Goal: Task Accomplishment & Management: Manage account settings

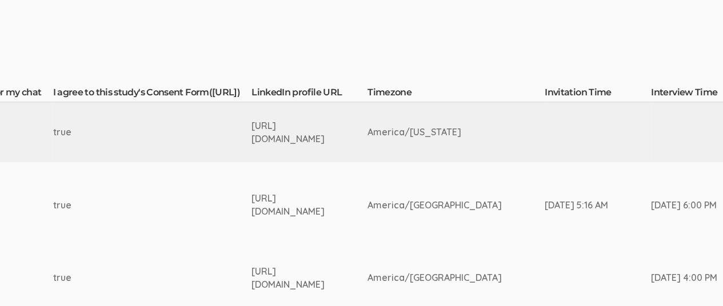
scroll to position [245, 1804]
drag, startPoint x: 246, startPoint y: 130, endPoint x: 436, endPoint y: 133, distance: 190.4
click at [366, 133] on td "[URL][DOMAIN_NAME]" at bounding box center [308, 132] width 116 height 60
copy div "[URL][DOMAIN_NAME]"
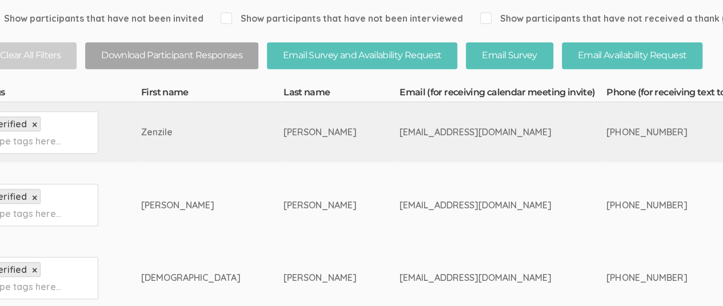
scroll to position [245, 0]
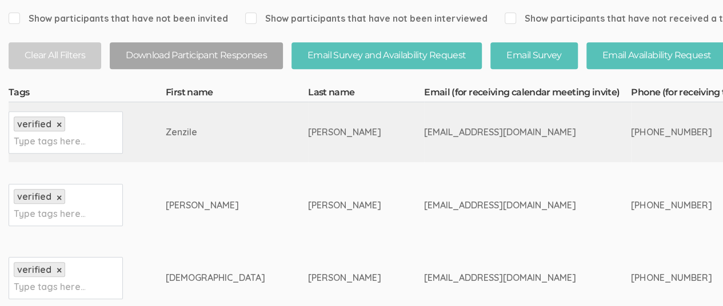
drag, startPoint x: 318, startPoint y: 133, endPoint x: 426, endPoint y: 133, distance: 108.6
click at [426, 133] on div "[EMAIL_ADDRESS][DOMAIN_NAME]" at bounding box center [506, 132] width 164 height 13
copy div "[EMAIL_ADDRESS][DOMAIN_NAME]"
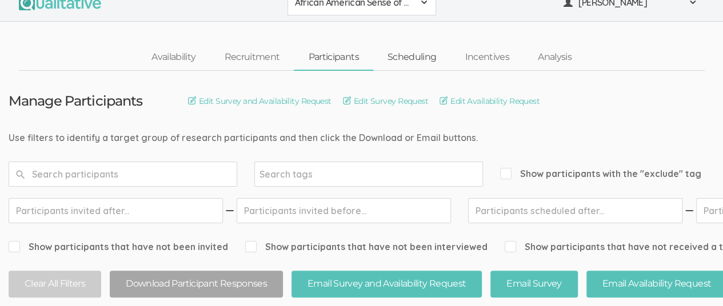
click at [402, 57] on link "Scheduling" at bounding box center [412, 57] width 78 height 25
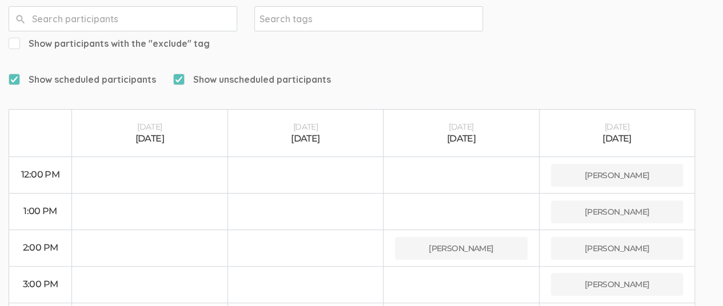
scroll to position [229, 0]
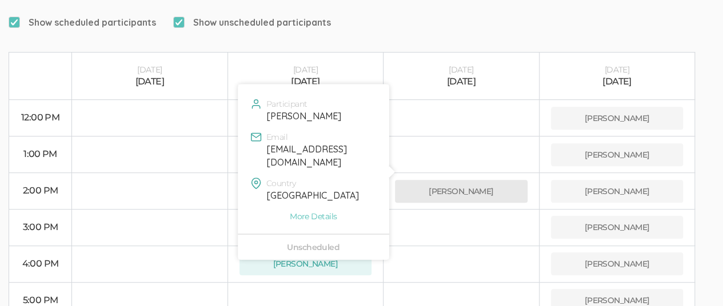
click at [458, 180] on button "[PERSON_NAME]" at bounding box center [461, 191] width 133 height 23
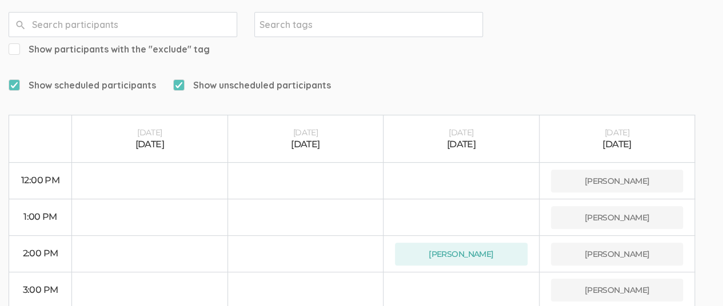
scroll to position [0, 0]
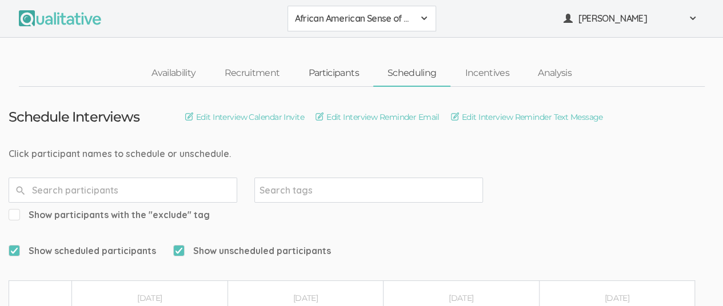
click at [332, 70] on link "Participants" at bounding box center [333, 73] width 79 height 25
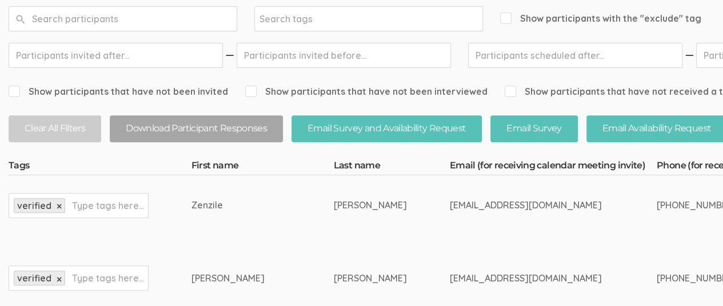
scroll to position [286, 0]
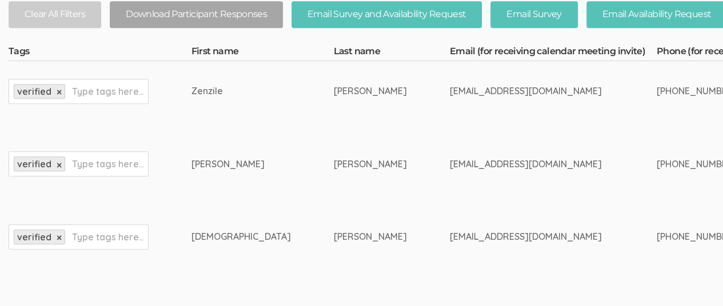
drag, startPoint x: 167, startPoint y: 90, endPoint x: 191, endPoint y: 90, distance: 24.0
click at [197, 92] on td "Zenzile" at bounding box center [262, 91] width 142 height 60
copy div "Zenzile"
drag, startPoint x: 240, startPoint y: 90, endPoint x: 265, endPoint y: 95, distance: 25.7
click at [334, 95] on div "[PERSON_NAME]" at bounding box center [370, 91] width 73 height 13
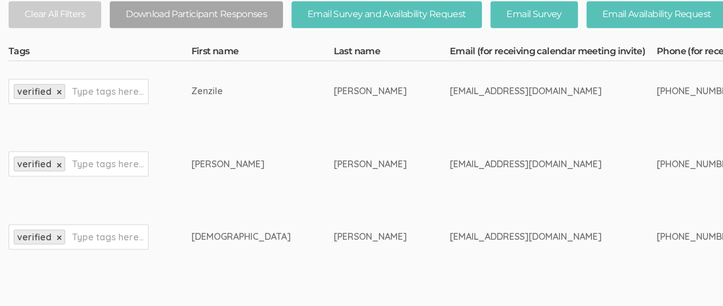
copy div "[PERSON_NAME]"
drag, startPoint x: 318, startPoint y: 92, endPoint x: 426, endPoint y: 89, distance: 108.7
click at [450, 91] on div "[EMAIL_ADDRESS][DOMAIN_NAME]" at bounding box center [532, 91] width 164 height 13
copy div "[EMAIL_ADDRESS][DOMAIN_NAME]"
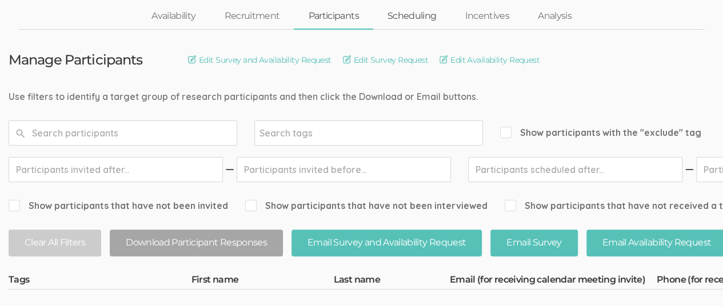
click at [421, 17] on link "Scheduling" at bounding box center [412, 16] width 78 height 25
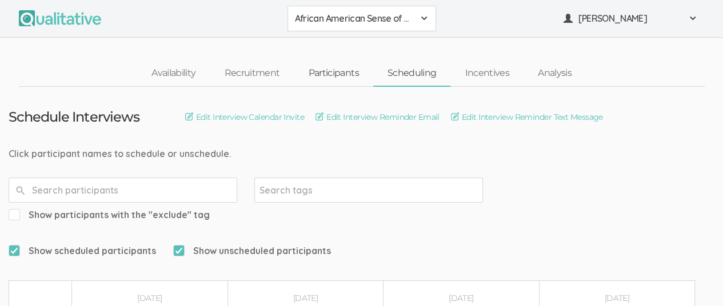
click at [332, 76] on link "Participants" at bounding box center [333, 73] width 79 height 25
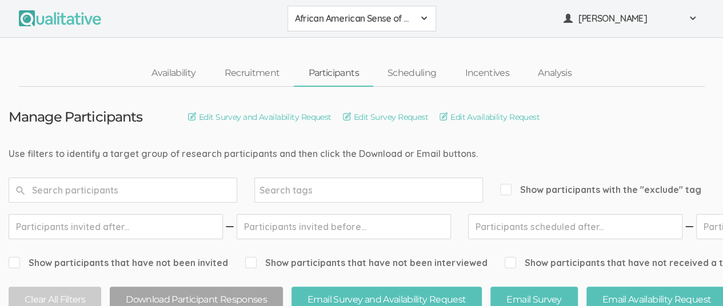
scroll to position [171, 0]
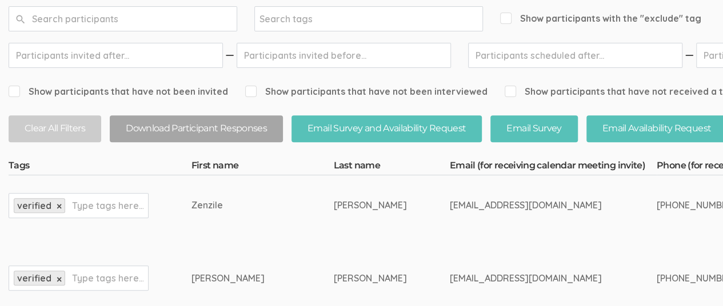
drag, startPoint x: 166, startPoint y: 203, endPoint x: 195, endPoint y: 205, distance: 28.6
click at [195, 205] on div "Zenzile" at bounding box center [240, 205] width 99 height 13
copy div "Zenzile"
drag, startPoint x: 240, startPoint y: 203, endPoint x: 263, endPoint y: 202, distance: 22.9
click at [334, 203] on div "[PERSON_NAME]" at bounding box center [370, 205] width 73 height 13
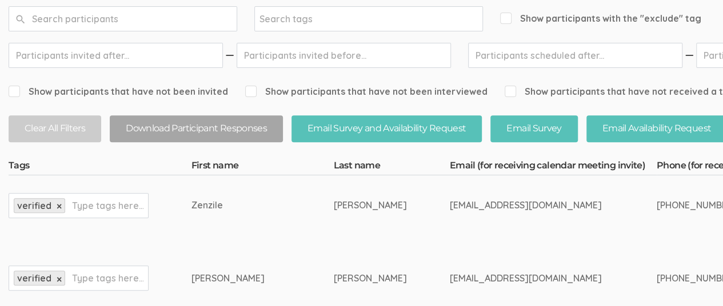
click at [334, 206] on div "[PERSON_NAME]" at bounding box center [370, 205] width 73 height 13
drag, startPoint x: 239, startPoint y: 202, endPoint x: 259, endPoint y: 202, distance: 20.6
click at [334, 206] on div "[PERSON_NAME]" at bounding box center [370, 205] width 73 height 13
copy div "[PERSON_NAME]"
drag, startPoint x: 319, startPoint y: 205, endPoint x: 420, endPoint y: 209, distance: 100.7
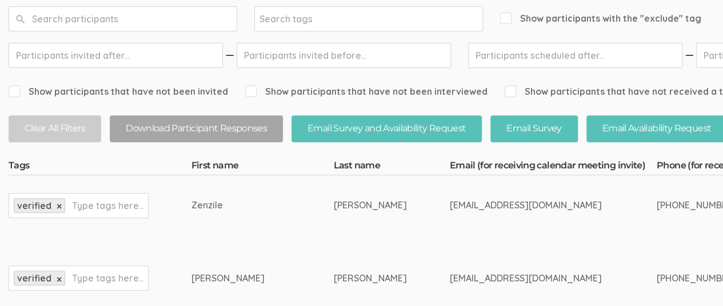
click at [450, 202] on div "[EMAIL_ADDRESS][DOMAIN_NAME]" at bounding box center [532, 205] width 164 height 13
copy div "[EMAIL_ADDRESS][DOMAIN_NAME]"
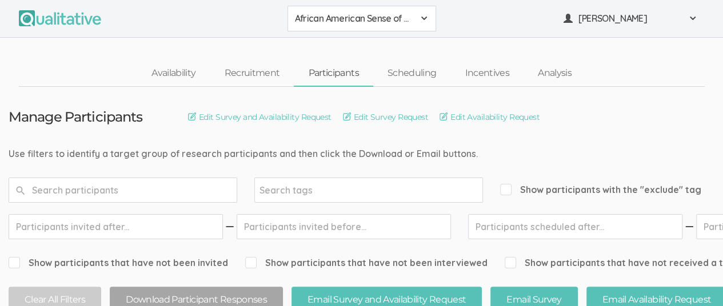
click at [420, 16] on span at bounding box center [424, 18] width 9 height 9
click at [370, 47] on span "AA SOB Journal Prompts" at bounding box center [362, 43] width 134 height 13
click at [255, 78] on link "Recruitment" at bounding box center [252, 73] width 84 height 25
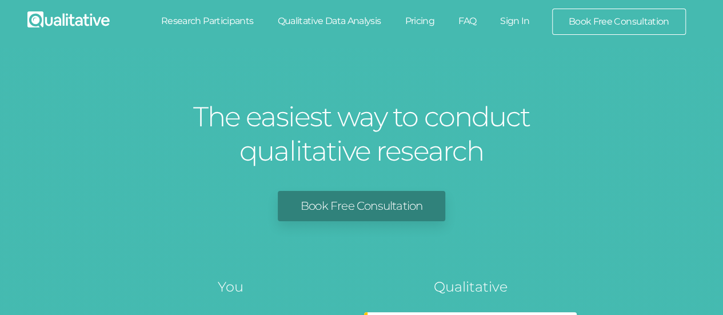
click at [514, 22] on link "Sign In" at bounding box center [515, 21] width 54 height 25
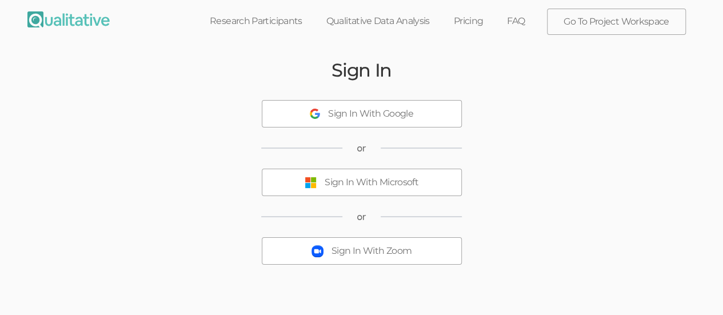
click at [403, 181] on div "Sign In With Microsoft" at bounding box center [372, 182] width 94 height 13
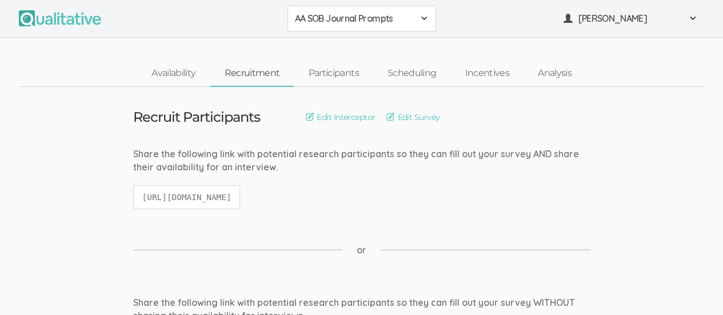
click at [422, 20] on span at bounding box center [424, 18] width 9 height 9
click at [372, 43] on span "African American Sense of Belonging" at bounding box center [362, 43] width 134 height 13
click at [414, 69] on link "Scheduling" at bounding box center [412, 73] width 78 height 25
